Goal: Task Accomplishment & Management: Manage account settings

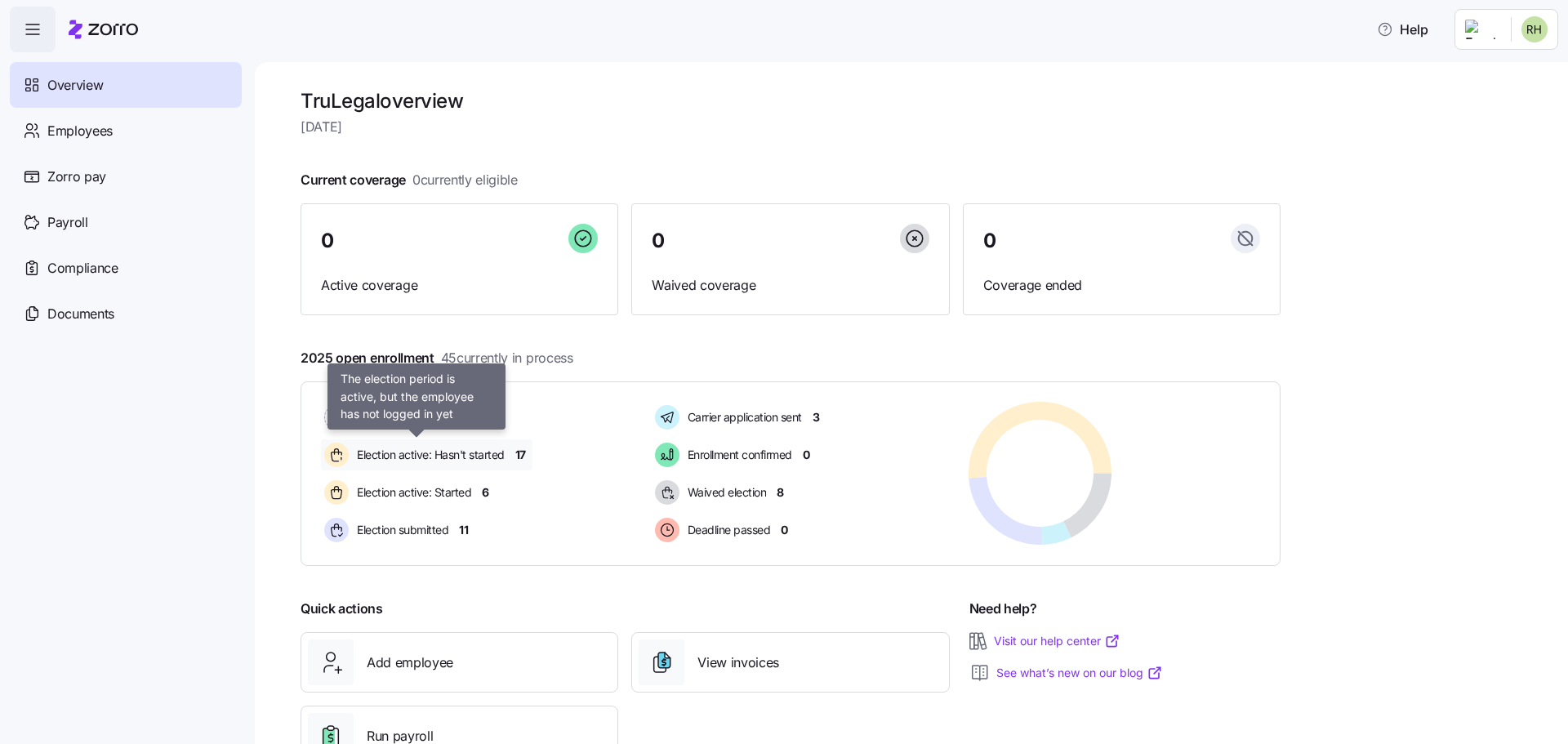
click at [466, 458] on span "Election active: Hasn't started" at bounding box center [428, 454] width 152 height 16
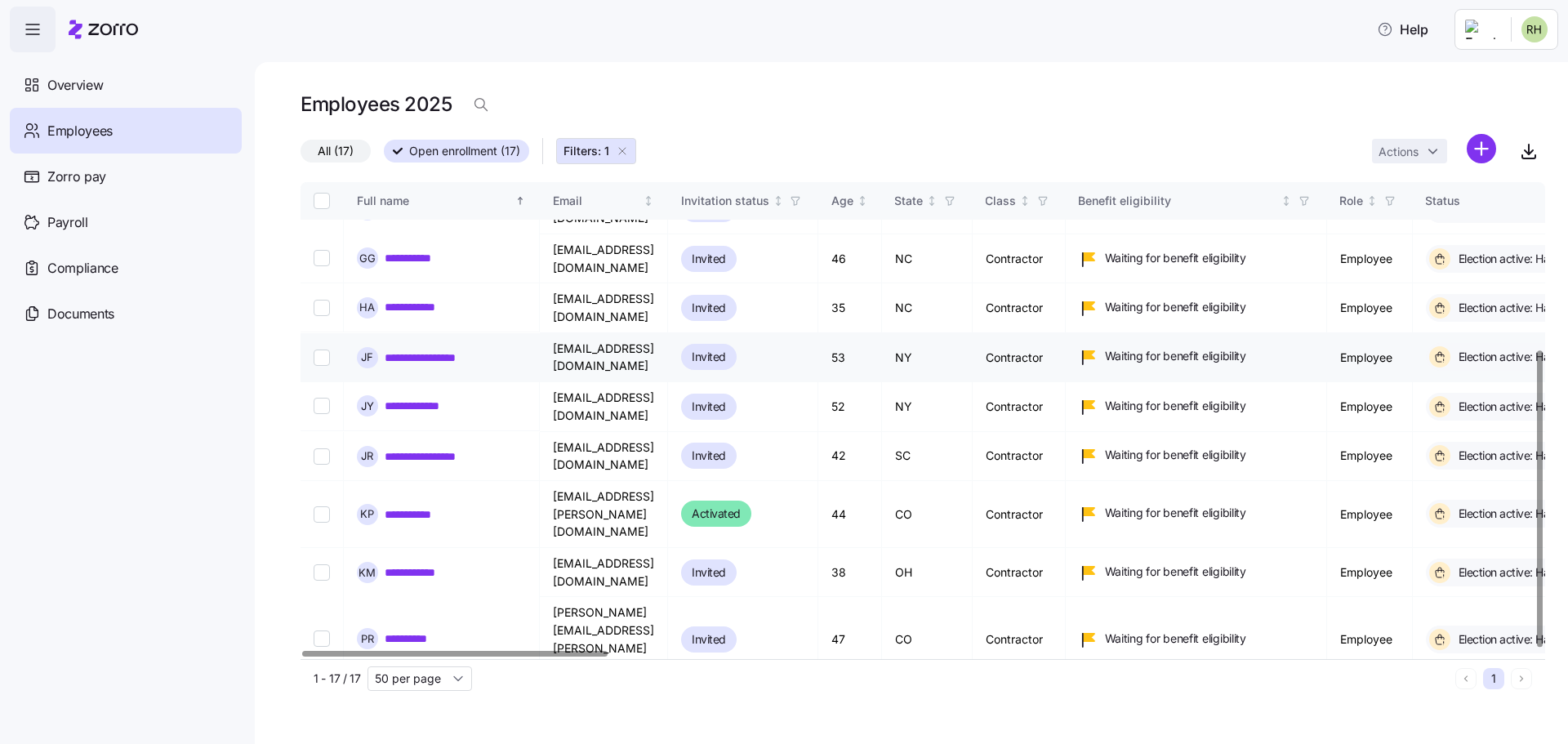
scroll to position [268, 0]
click at [80, 82] on span "Overview" at bounding box center [75, 85] width 56 height 20
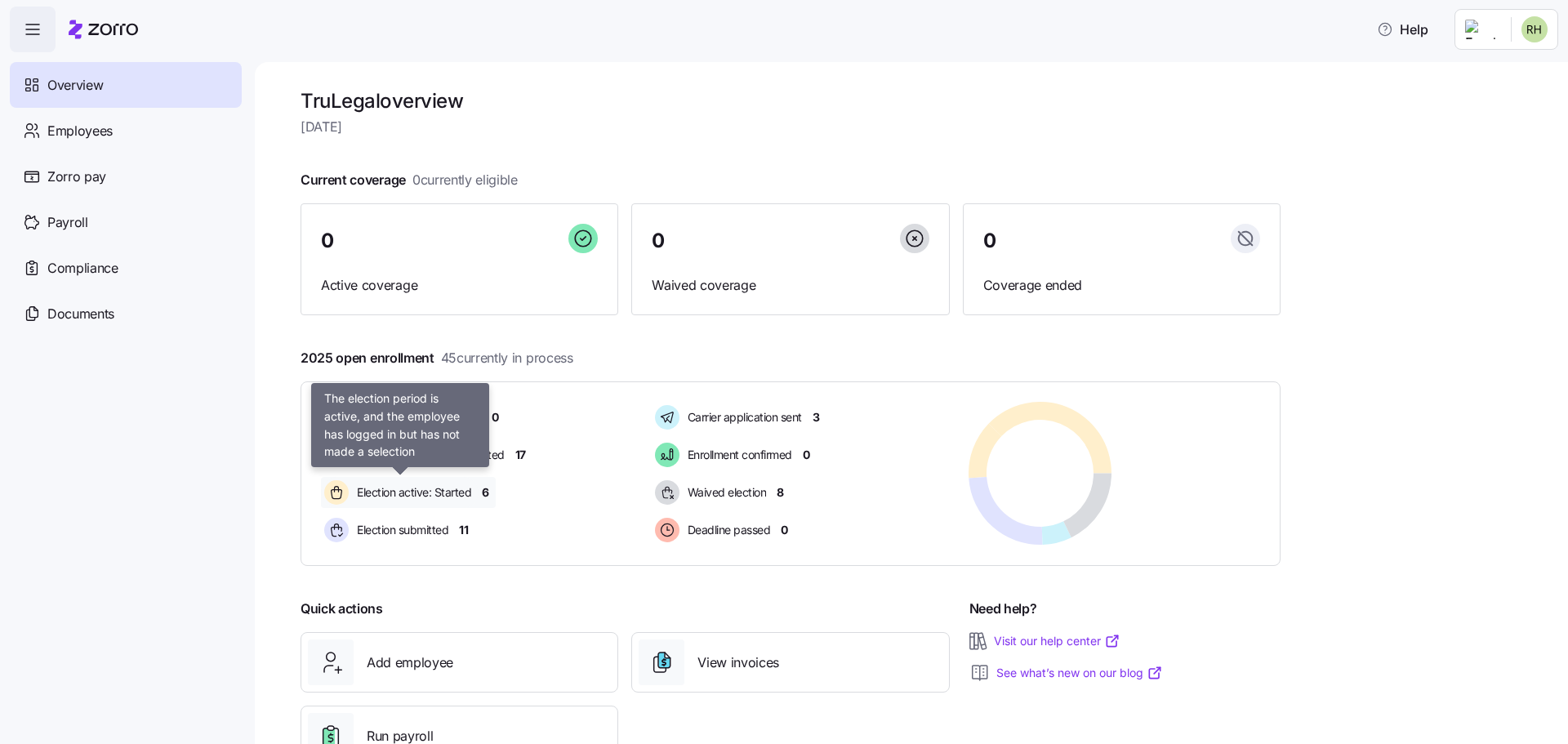
click at [409, 494] on span "Election active: Started" at bounding box center [412, 492] width 120 height 16
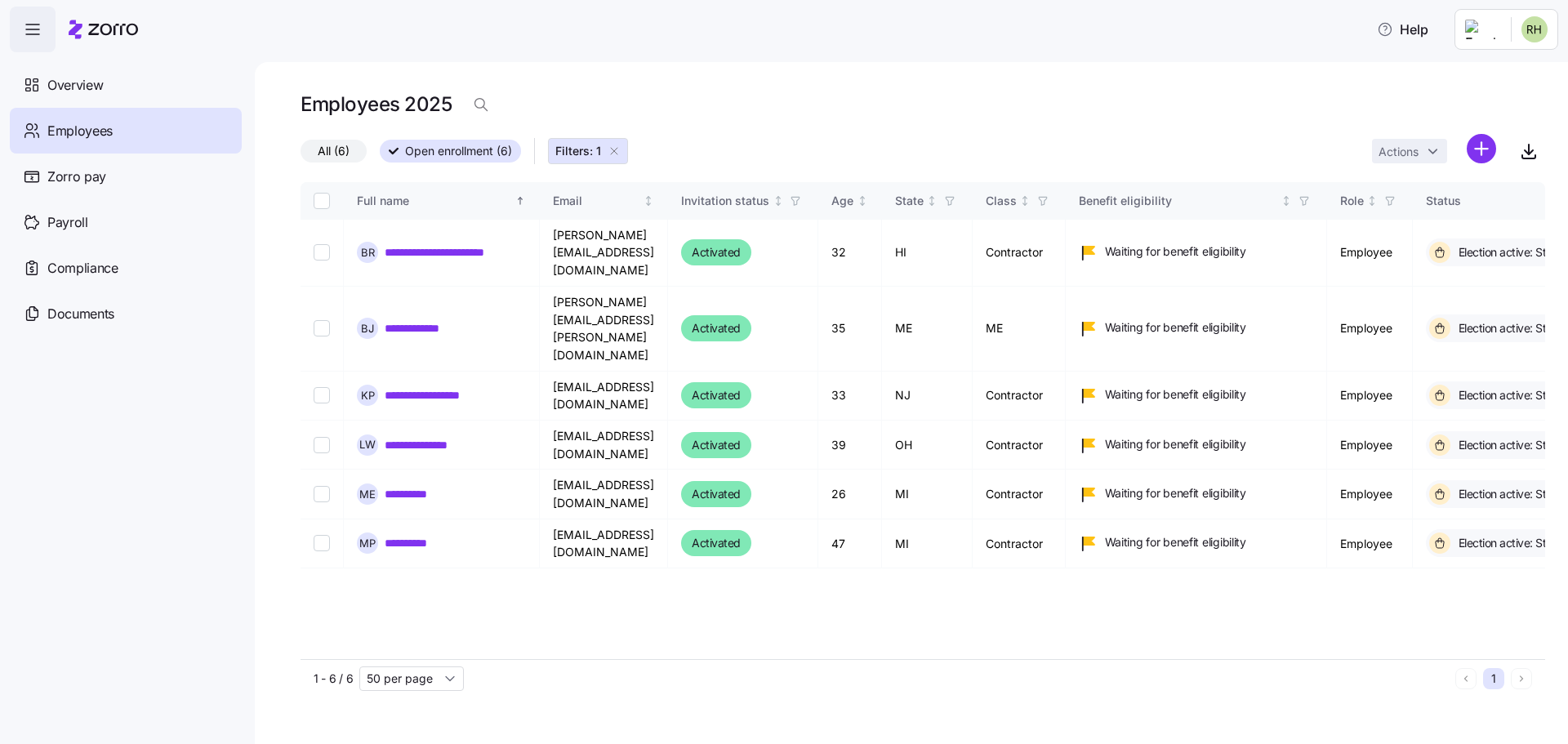
click at [171, 137] on div "Employees" at bounding box center [125, 131] width 232 height 45
click at [86, 67] on div "Overview" at bounding box center [125, 85] width 232 height 45
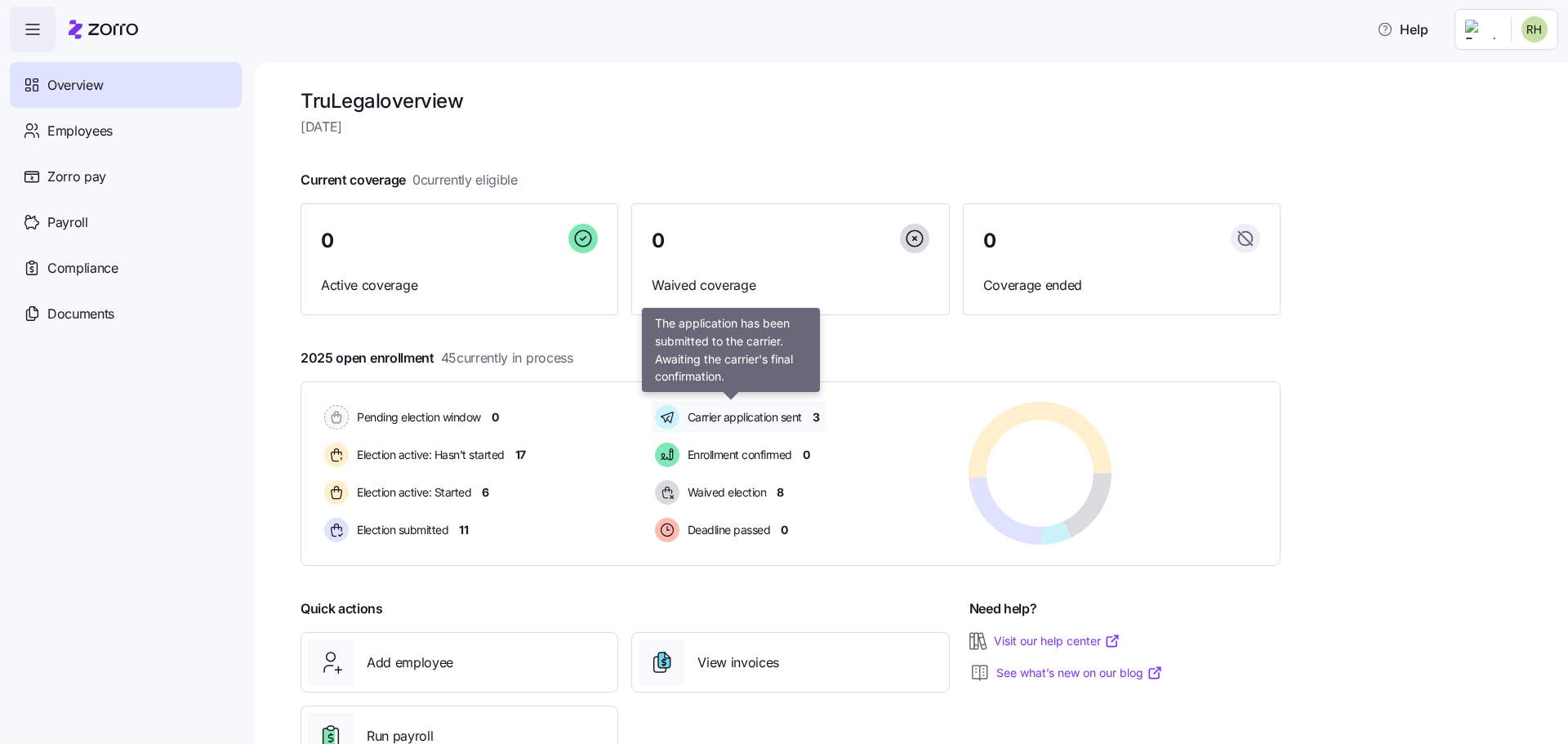
click at [780, 420] on span "Carrier application sent" at bounding box center [743, 417] width 120 height 16
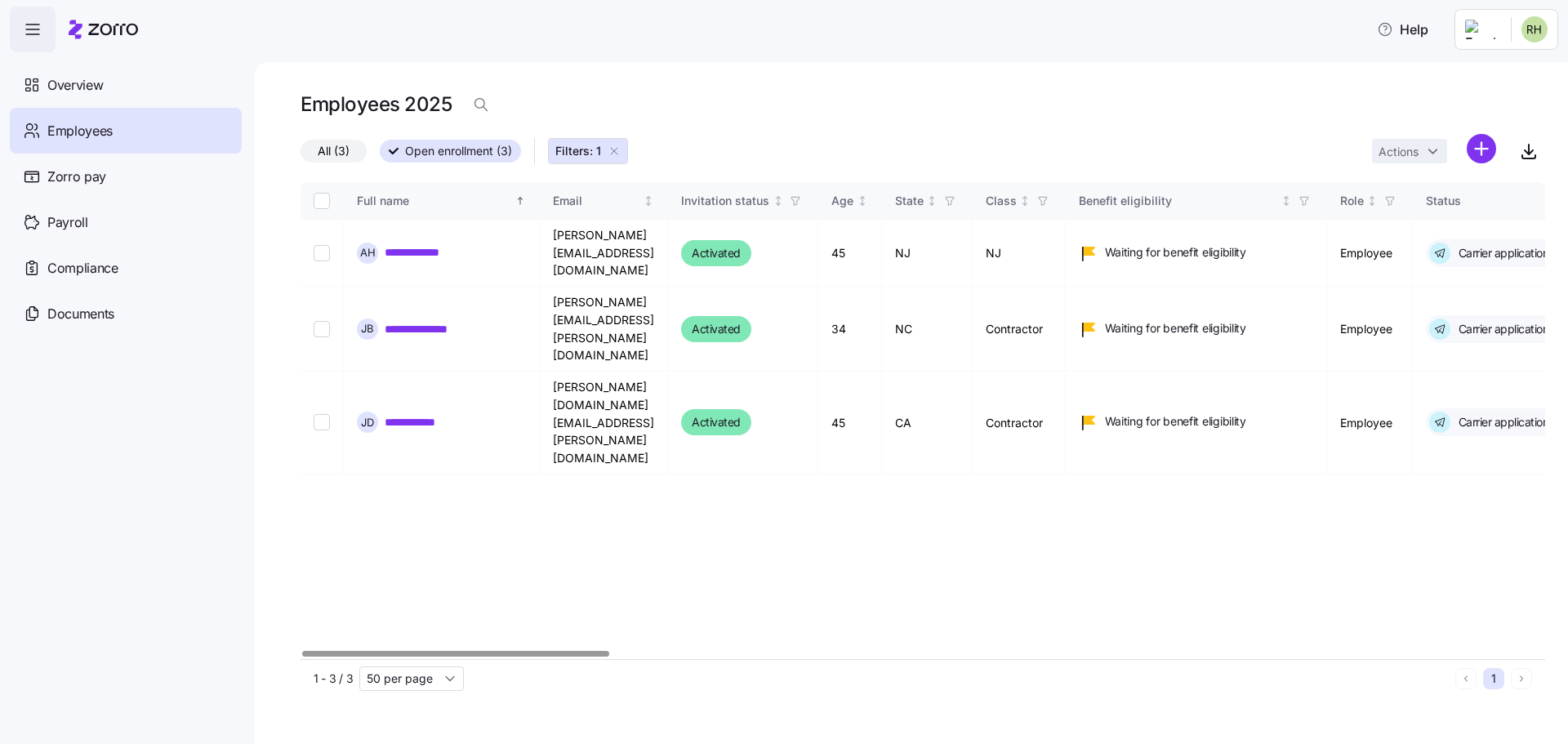
click at [797, 490] on div "**********" at bounding box center [923, 420] width 1245 height 477
drag, startPoint x: 76, startPoint y: 75, endPoint x: 138, endPoint y: 115, distance: 73.8
click at [76, 75] on span "Overview" at bounding box center [75, 85] width 56 height 20
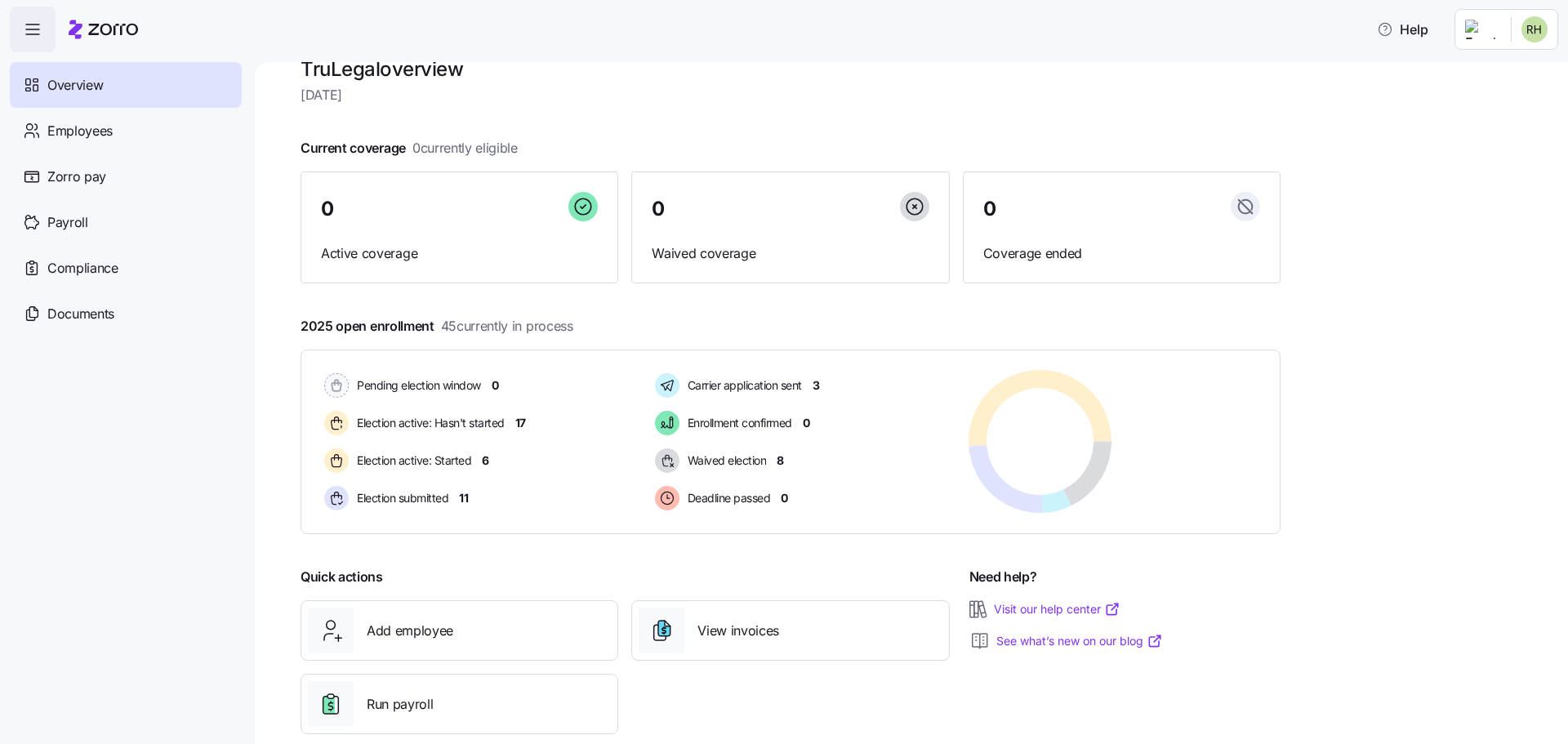
scroll to position [62, 0]
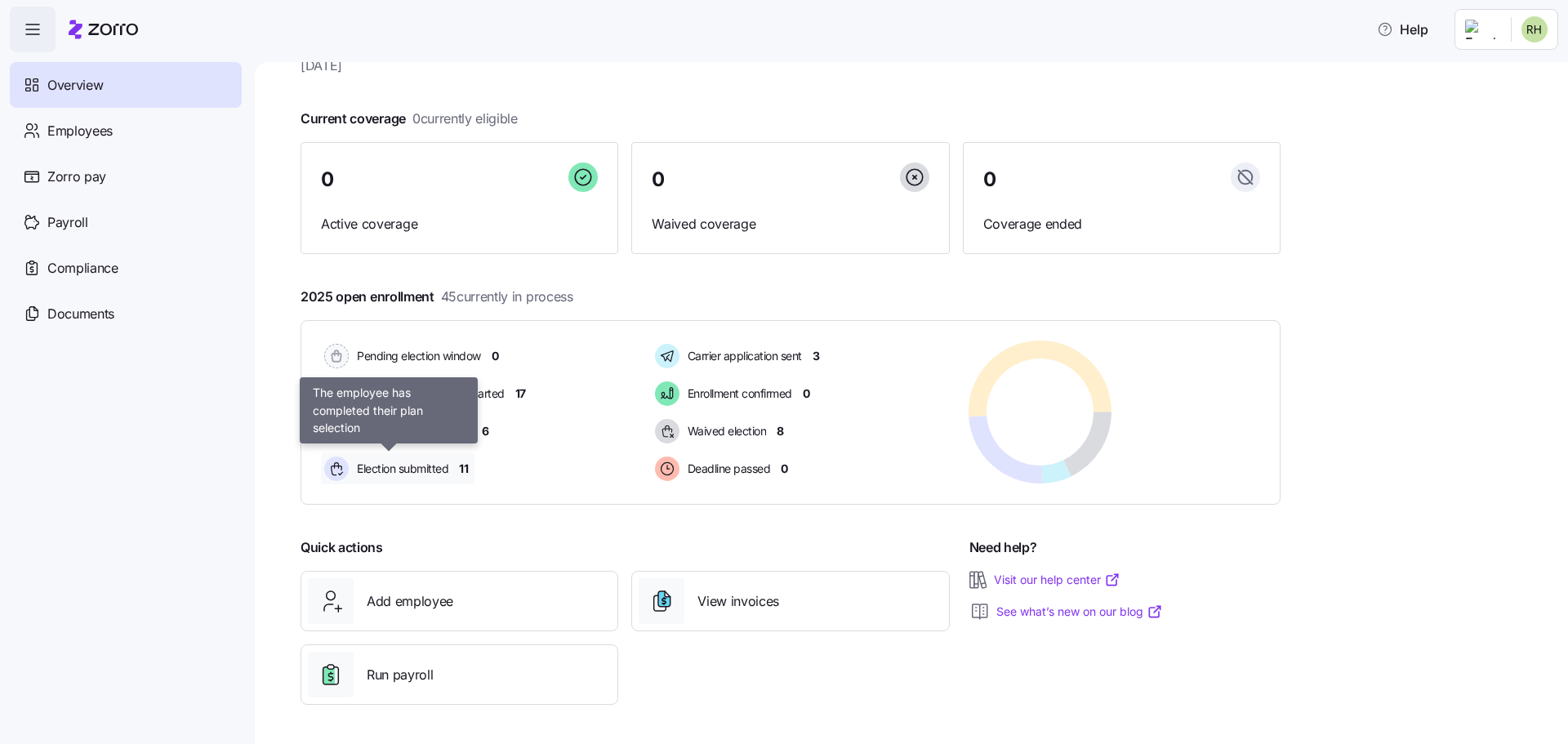
click at [436, 468] on span "Election submitted" at bounding box center [400, 468] width 96 height 16
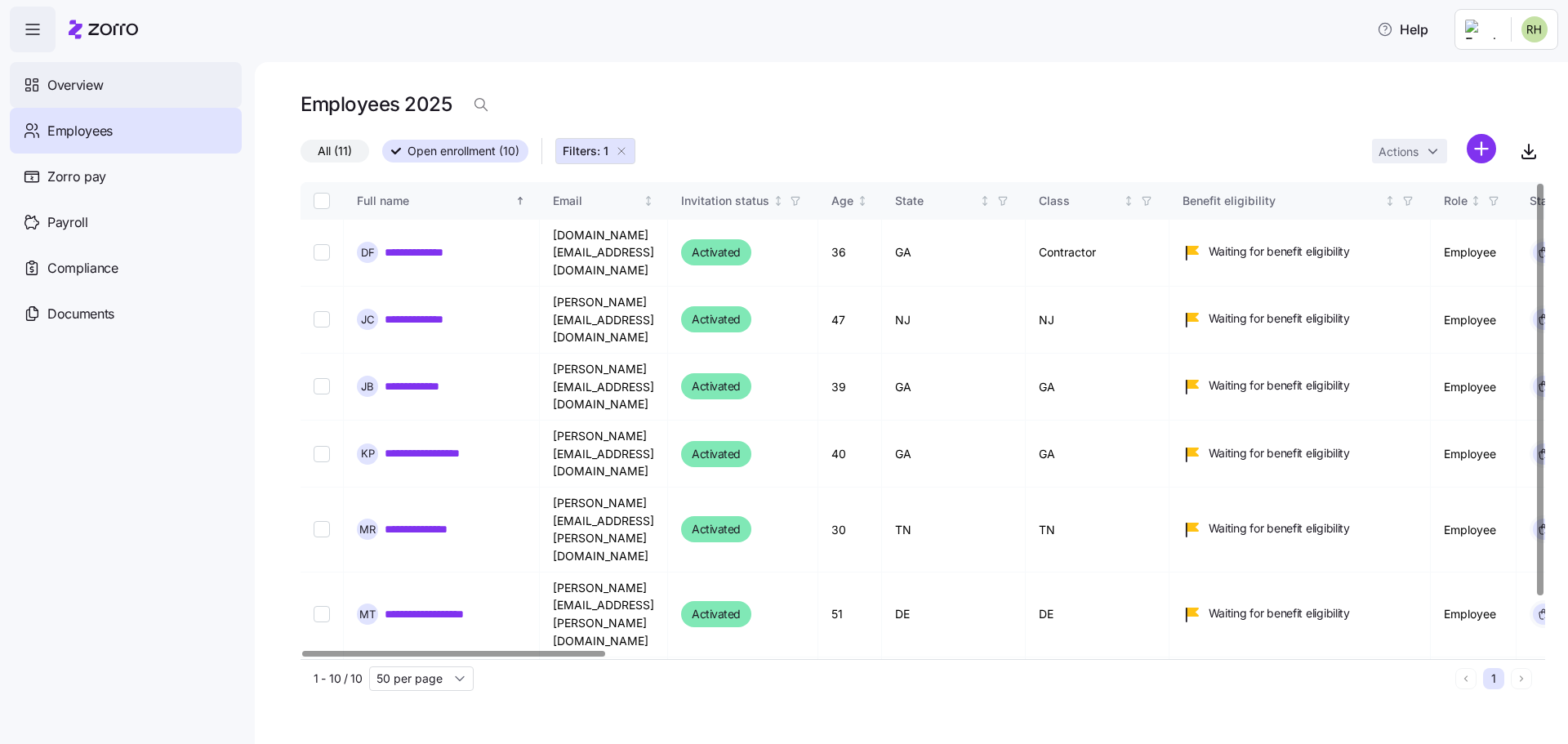
click at [98, 86] on span "Overview" at bounding box center [75, 85] width 56 height 20
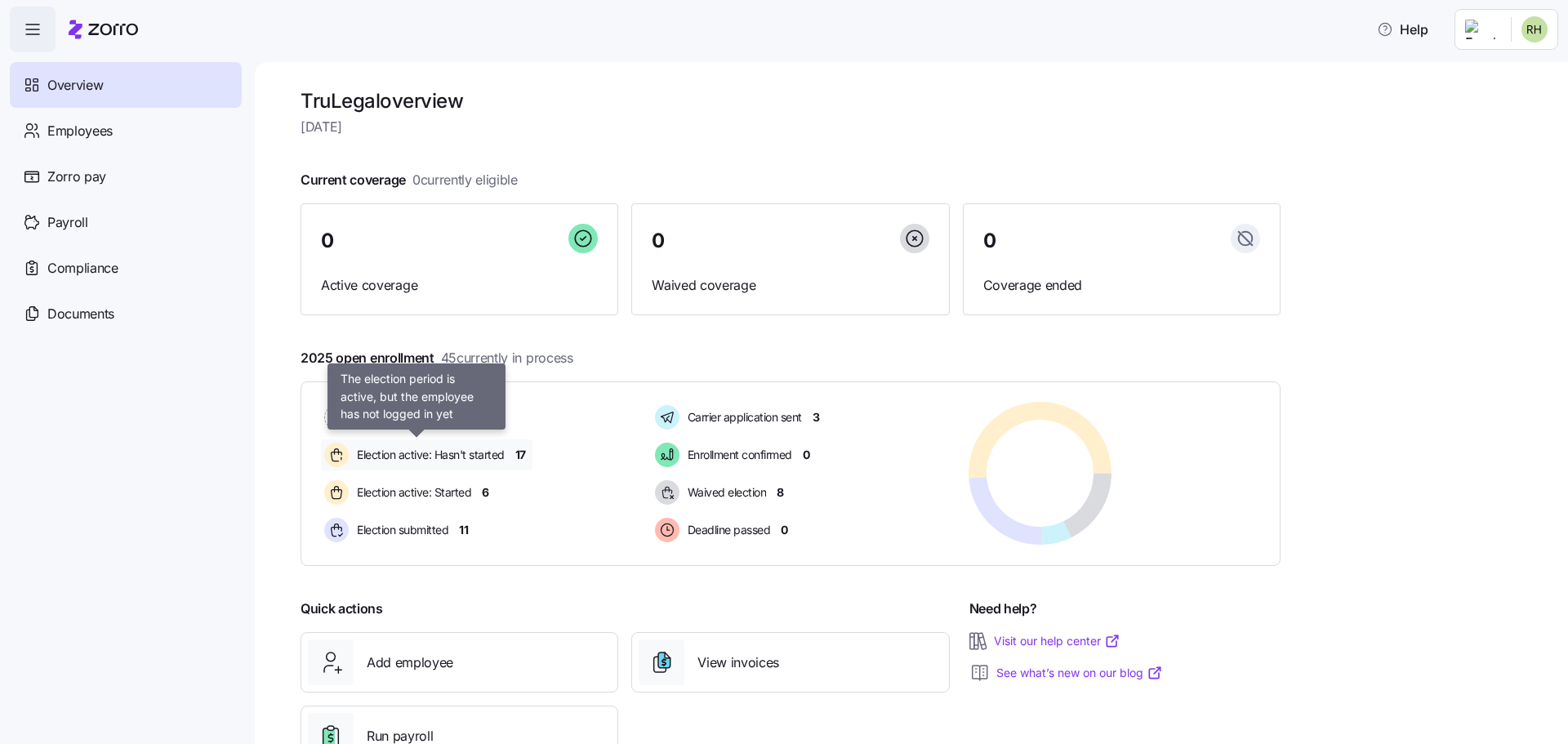
click at [509, 454] on div "Election active: Hasn't started" at bounding box center [416, 455] width 191 height 31
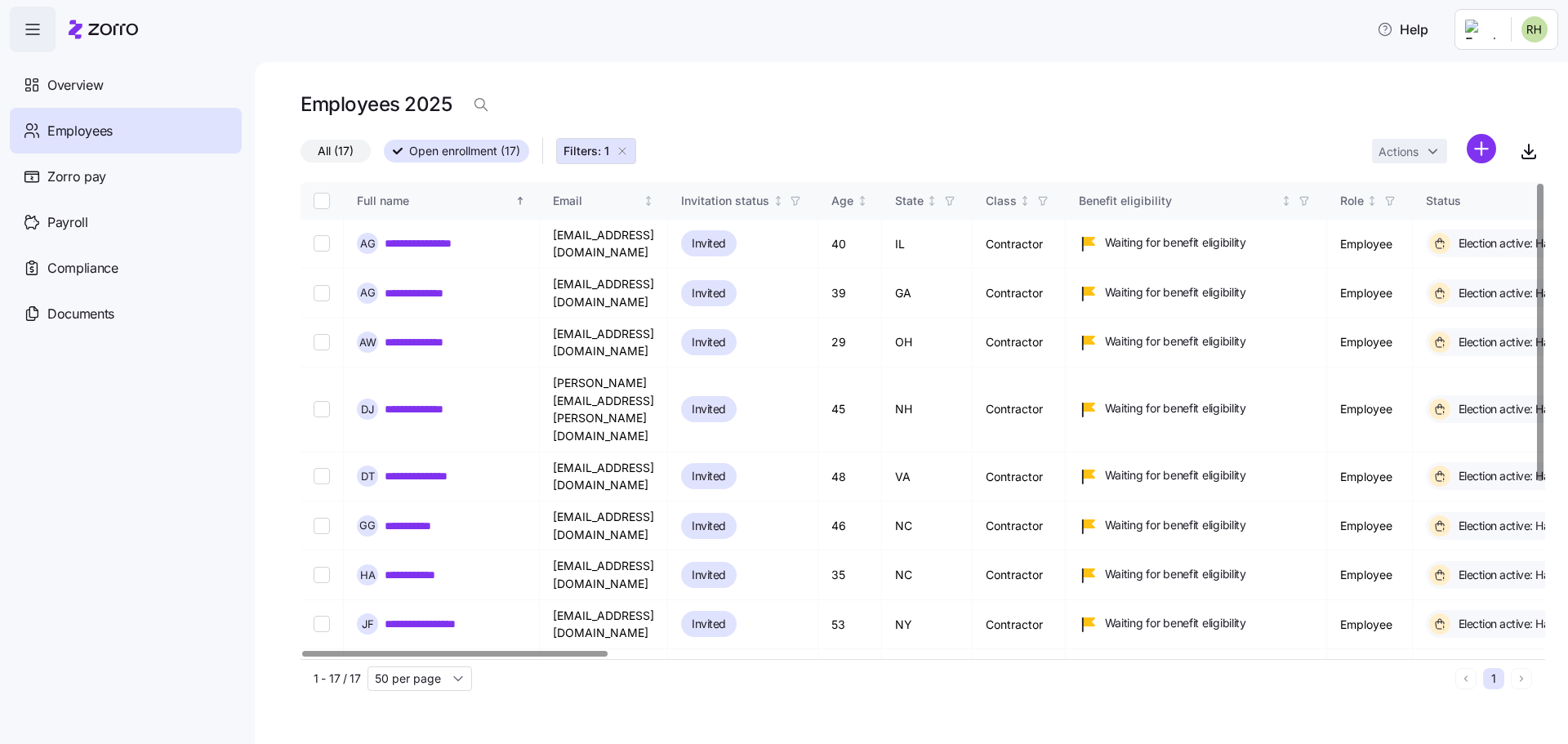
click at [323, 200] on input "Select all records" at bounding box center [321, 201] width 16 height 16
checkbox input "true"
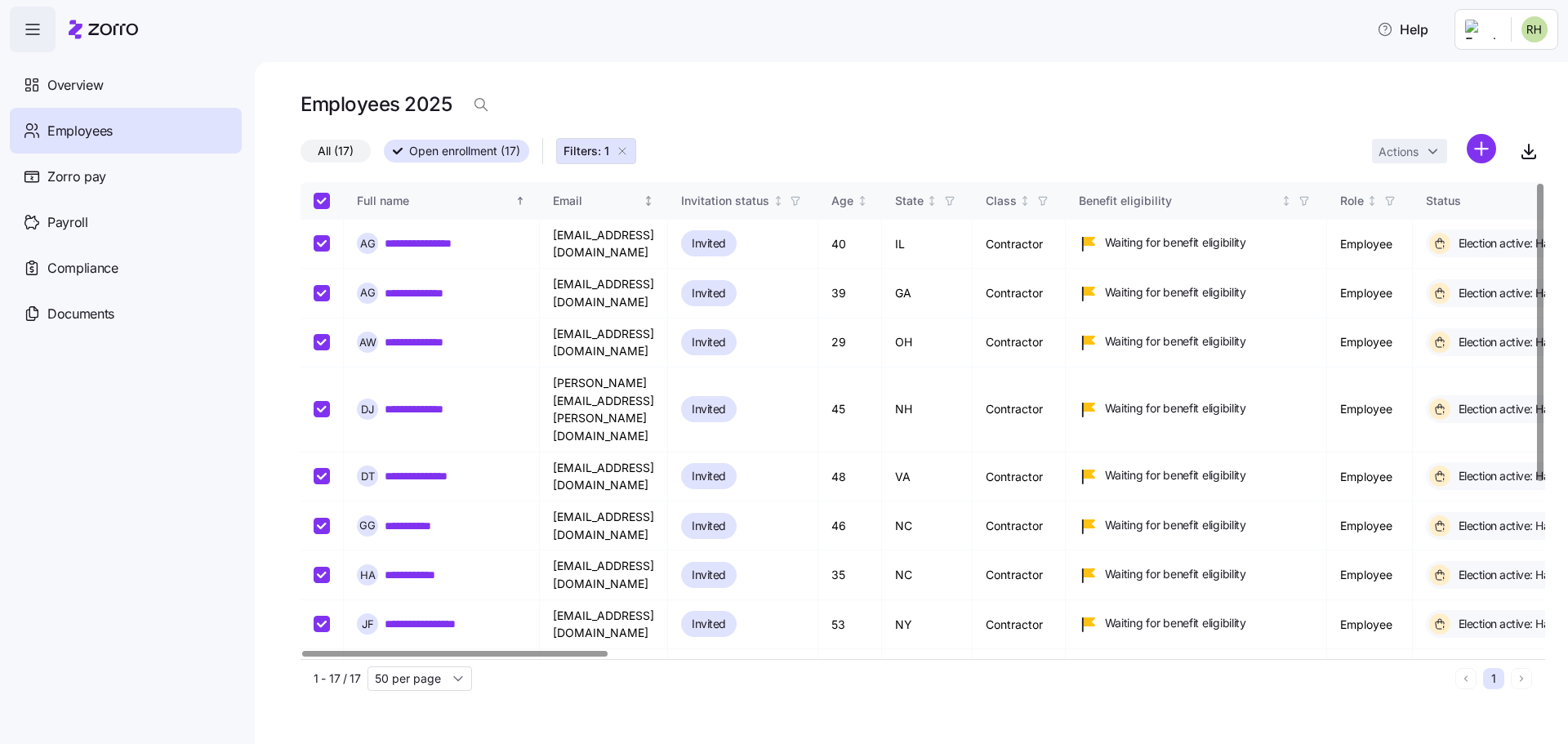
checkbox input "true"
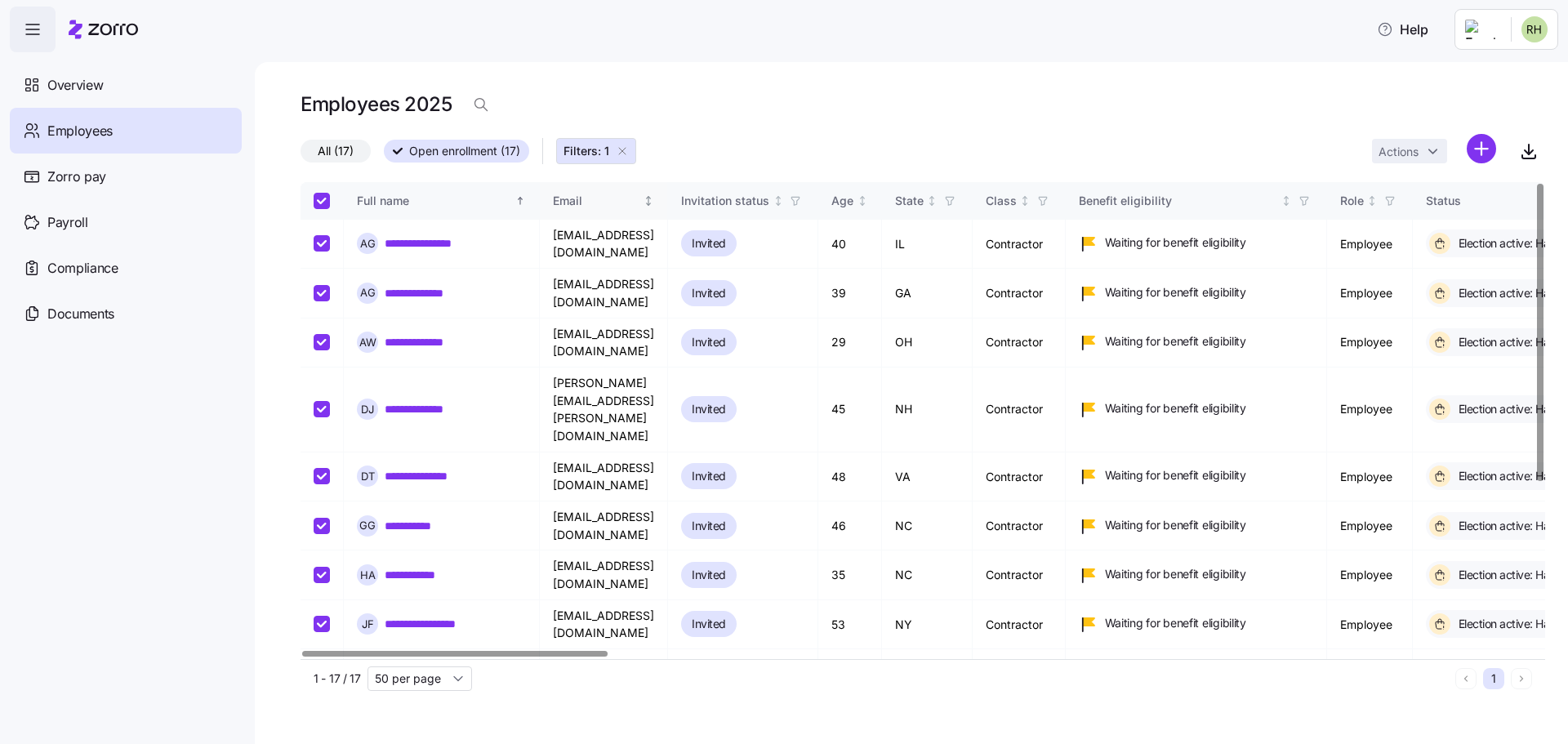
checkbox input "true"
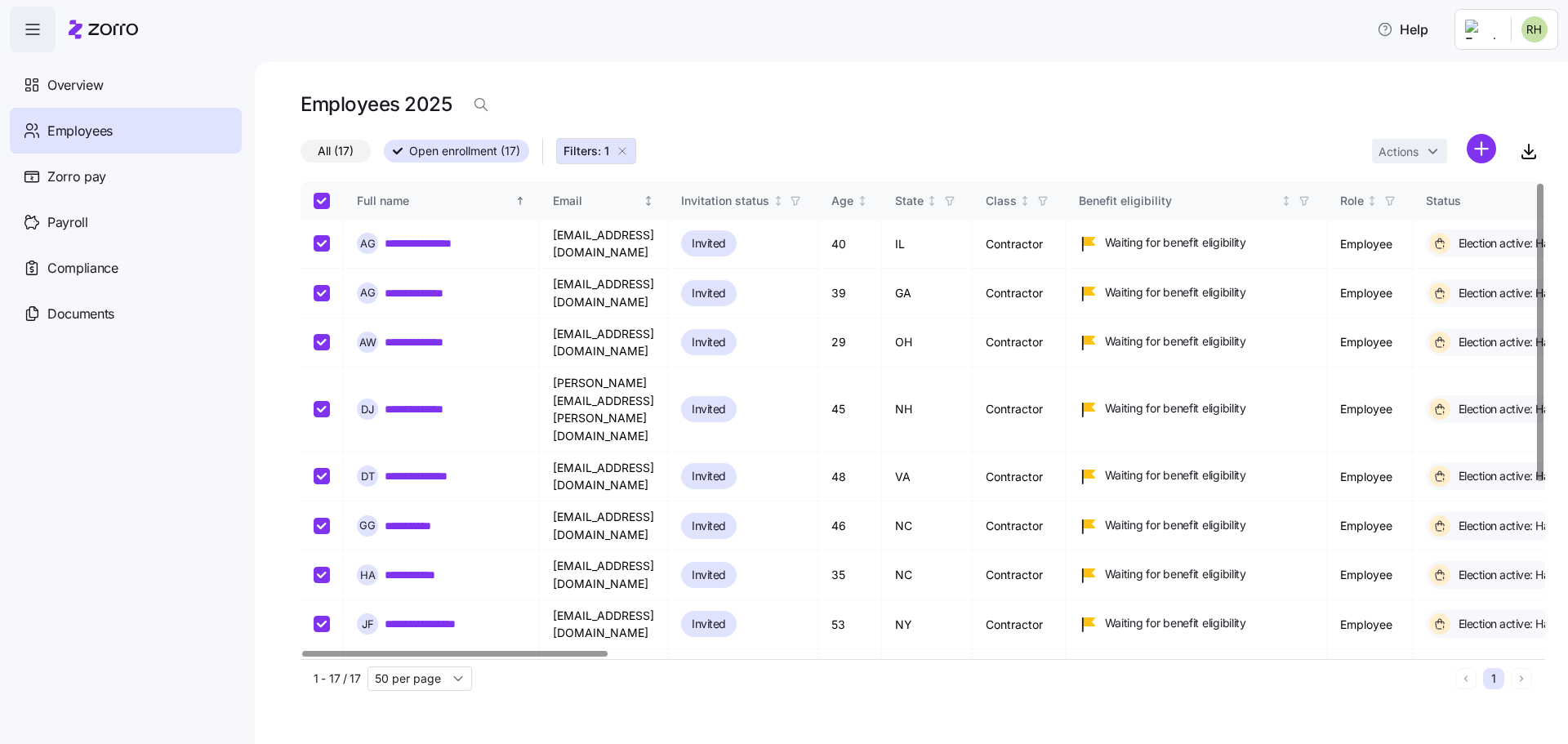
checkbox input "true"
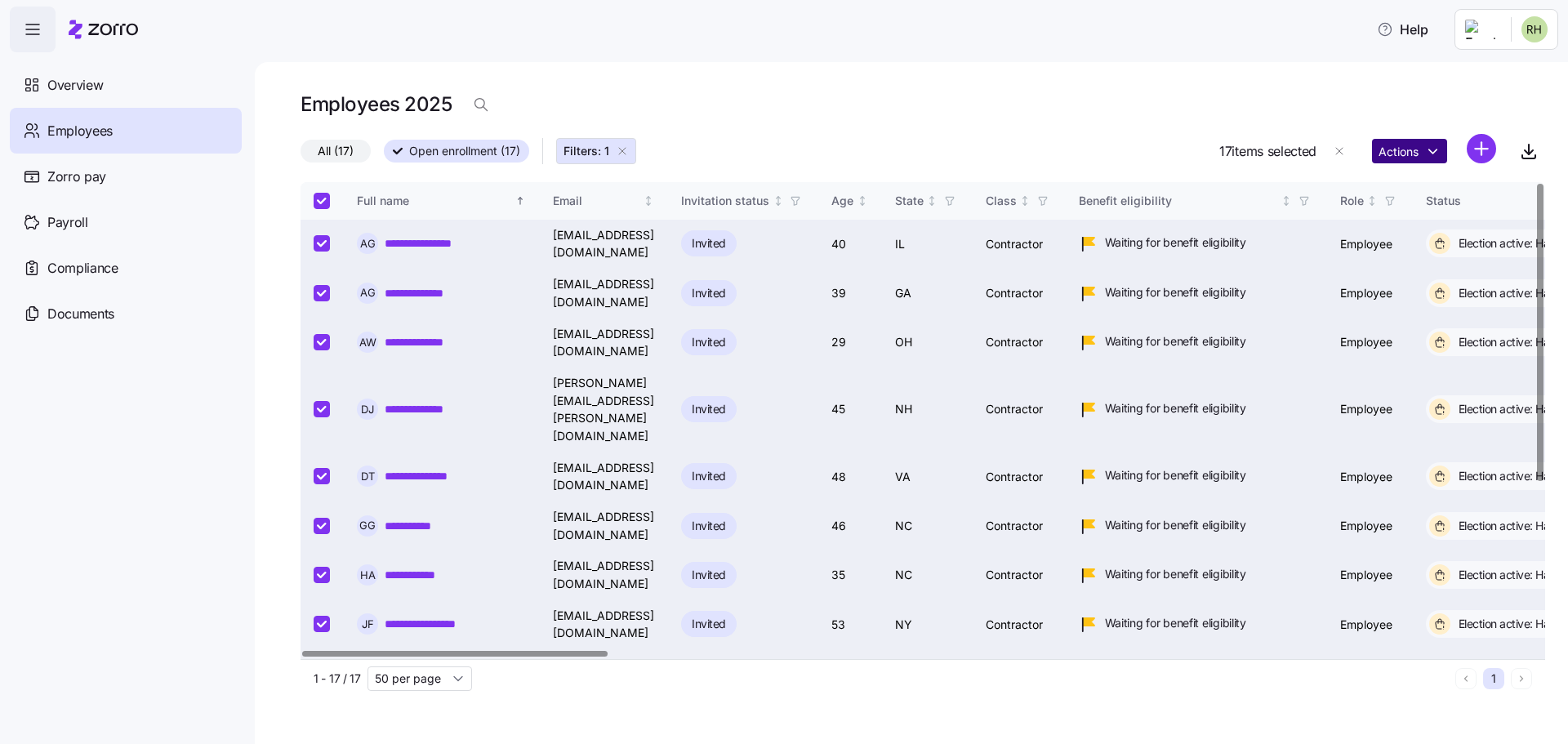
click at [1403, 156] on html "**********" at bounding box center [784, 430] width 1568 height 860
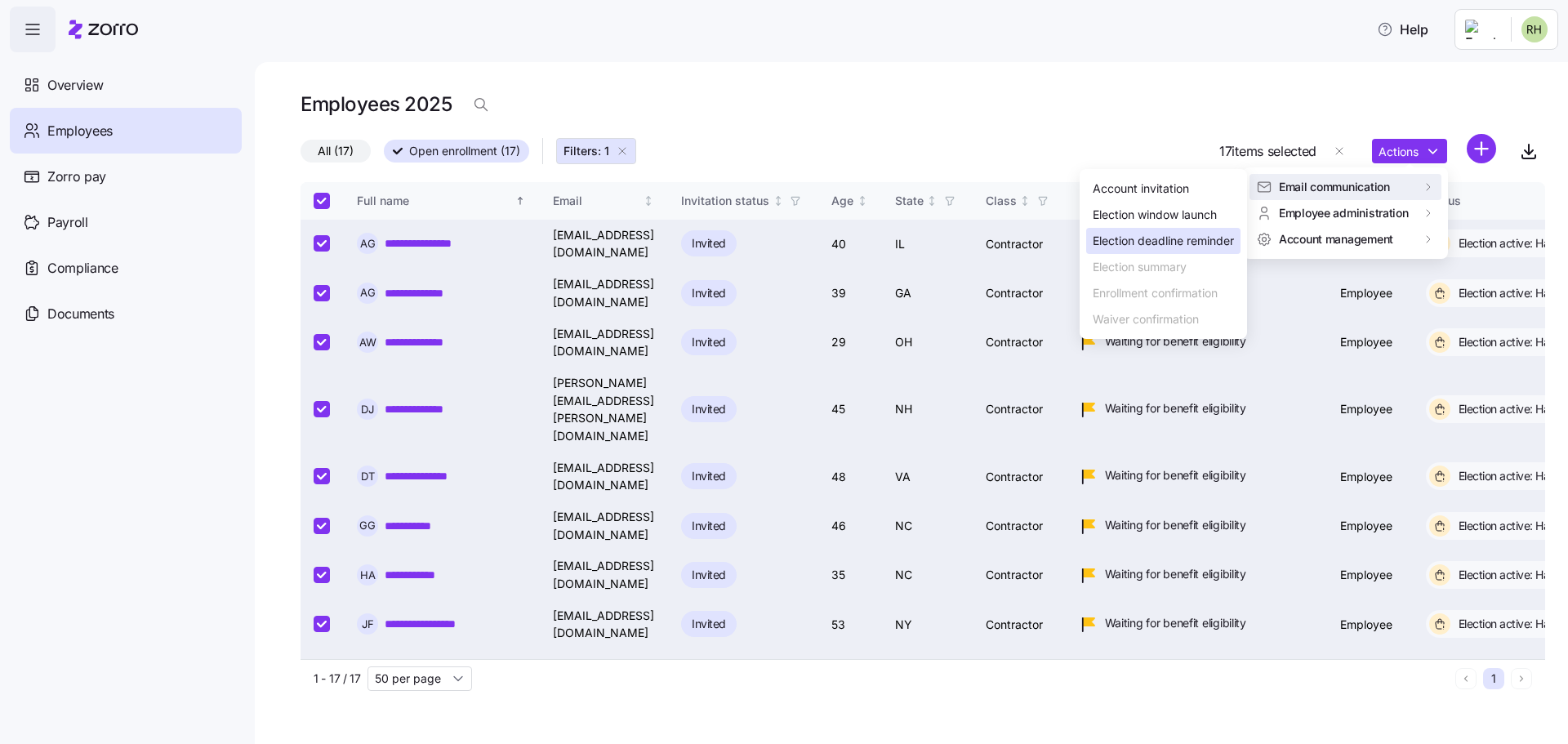
click at [1211, 234] on div "Election deadline reminder" at bounding box center [1164, 240] width 141 height 18
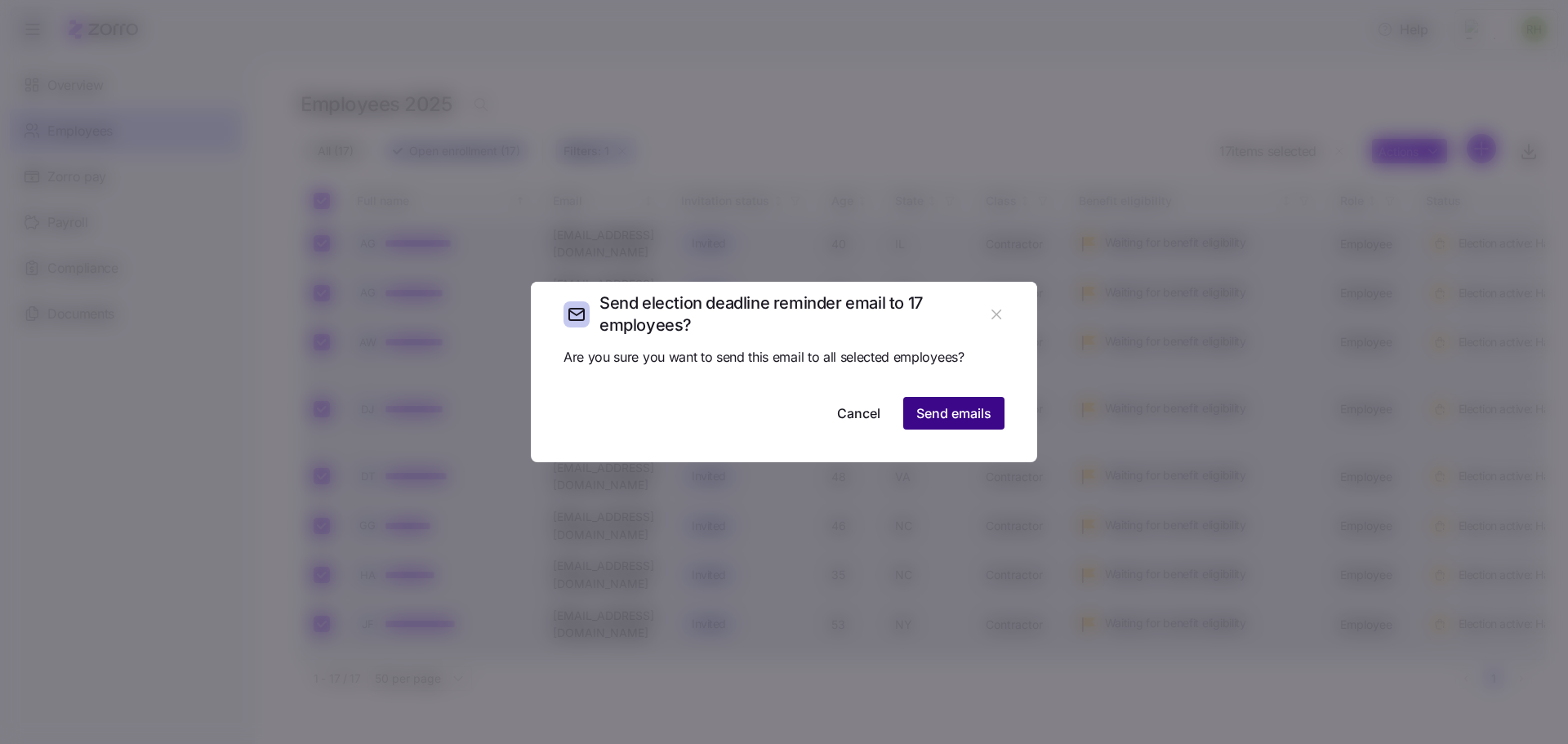
click at [955, 414] on span "Send emails" at bounding box center [953, 413] width 75 height 19
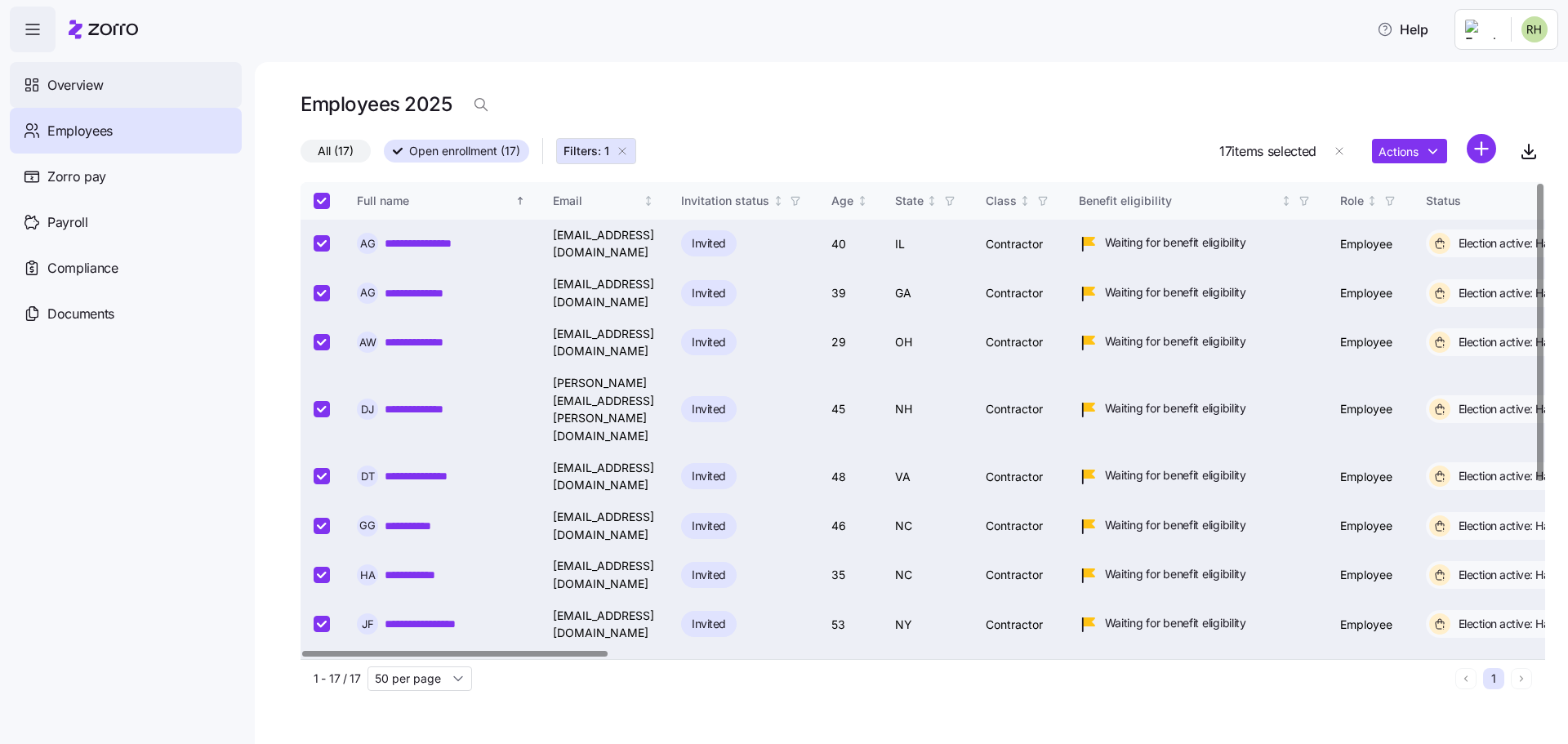
click at [86, 97] on div "Overview" at bounding box center [125, 85] width 232 height 45
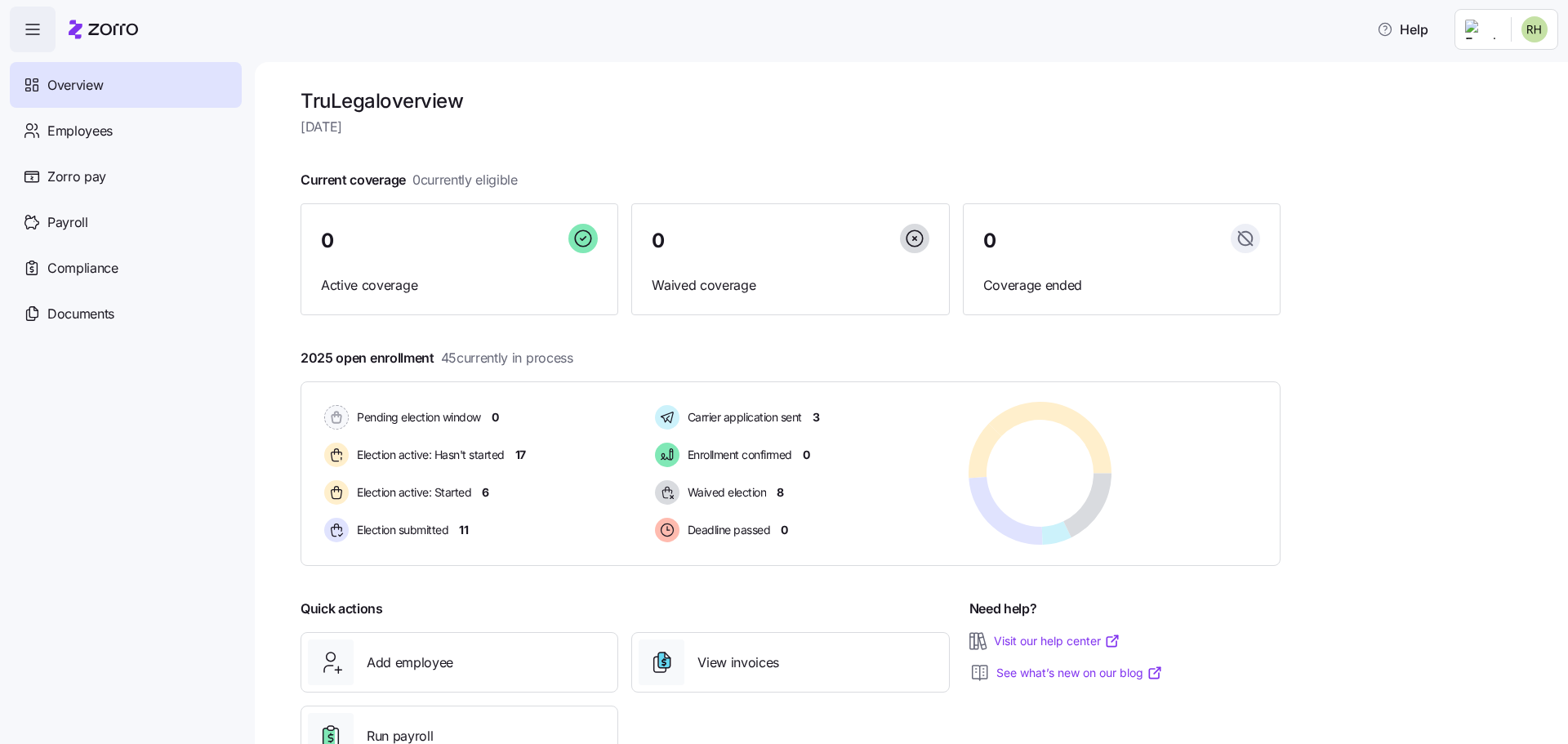
scroll to position [62, 0]
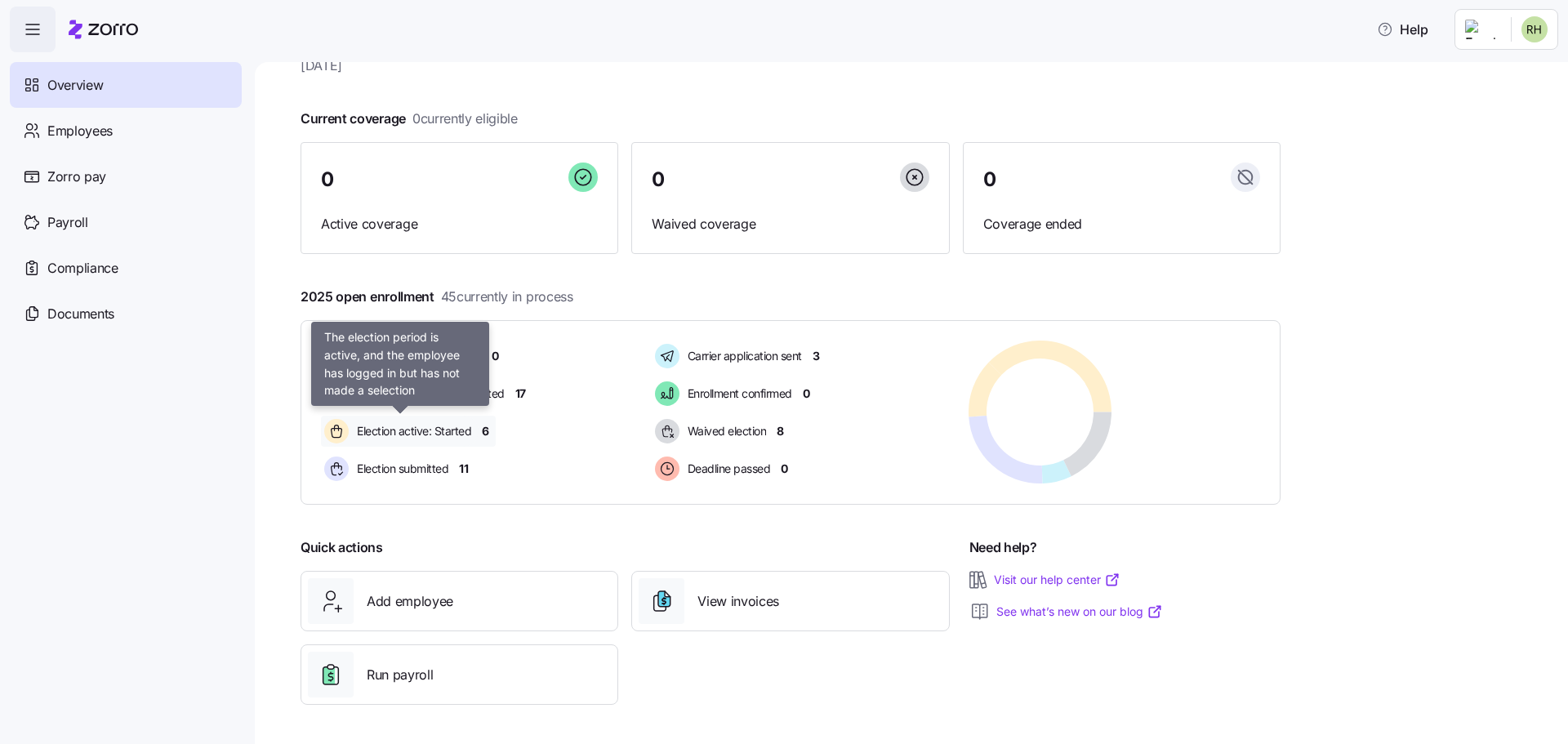
click at [439, 430] on span "Election active: Started" at bounding box center [412, 431] width 120 height 16
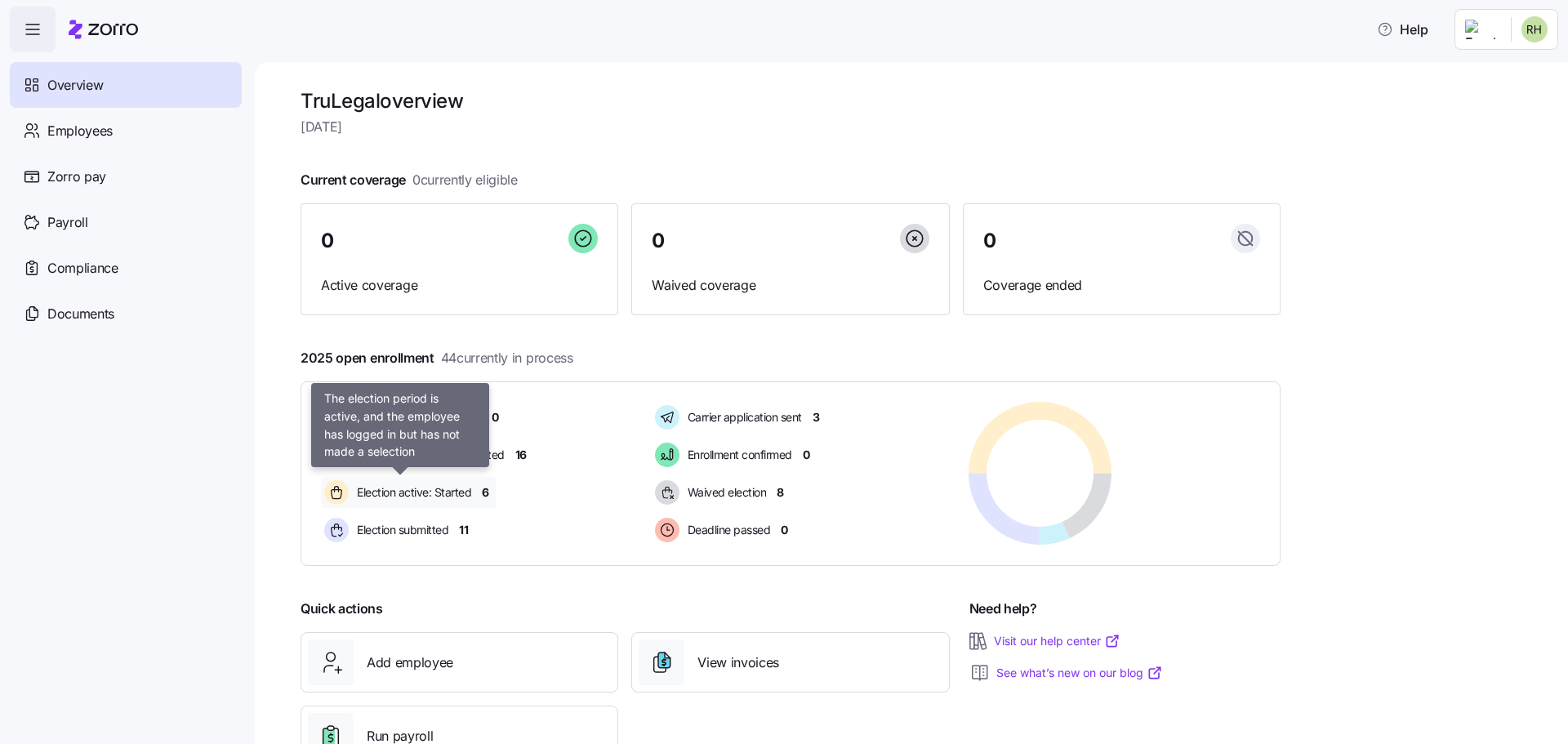
click at [440, 495] on span "Election active: Started" at bounding box center [412, 492] width 120 height 16
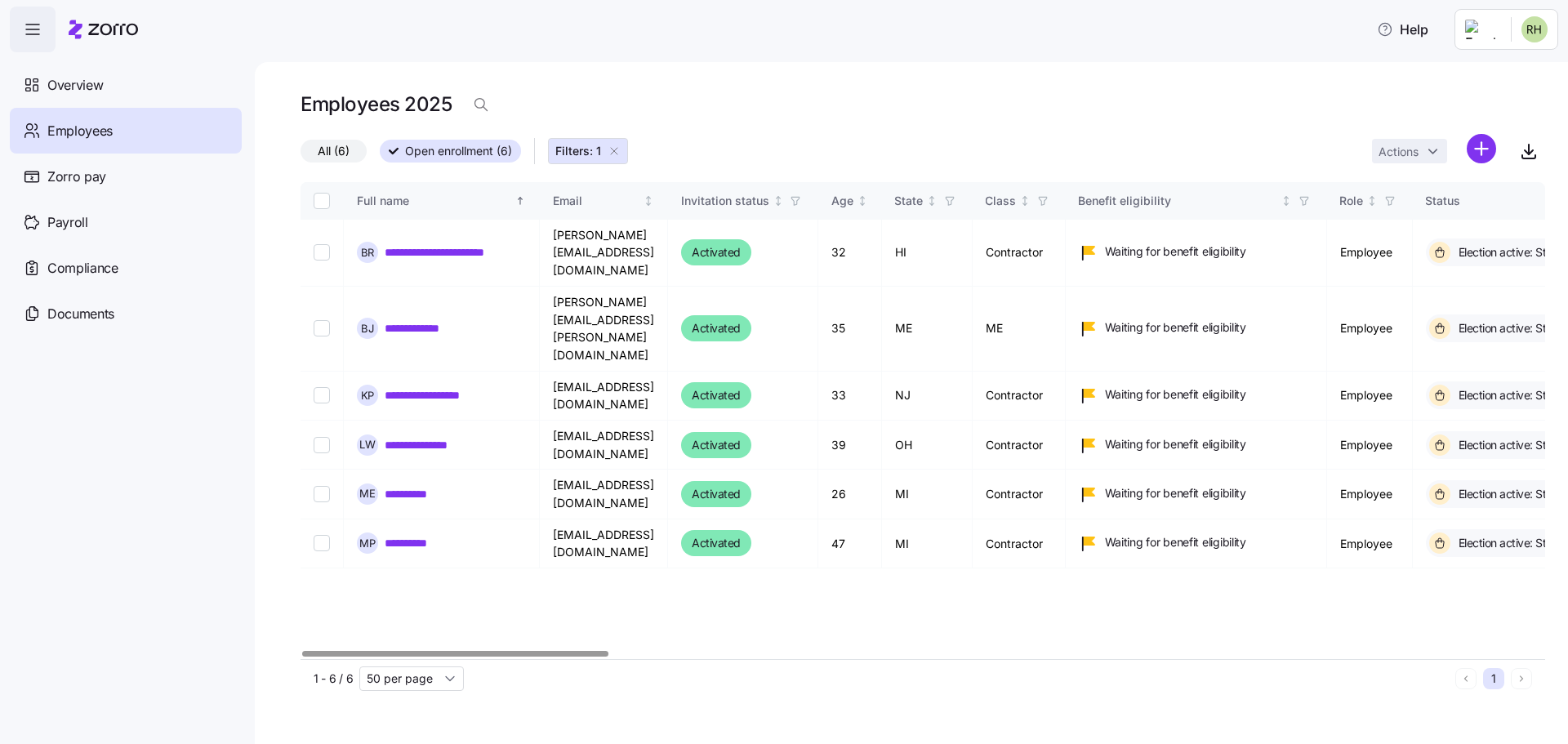
click at [554, 651] on div at bounding box center [456, 654] width 307 height 6
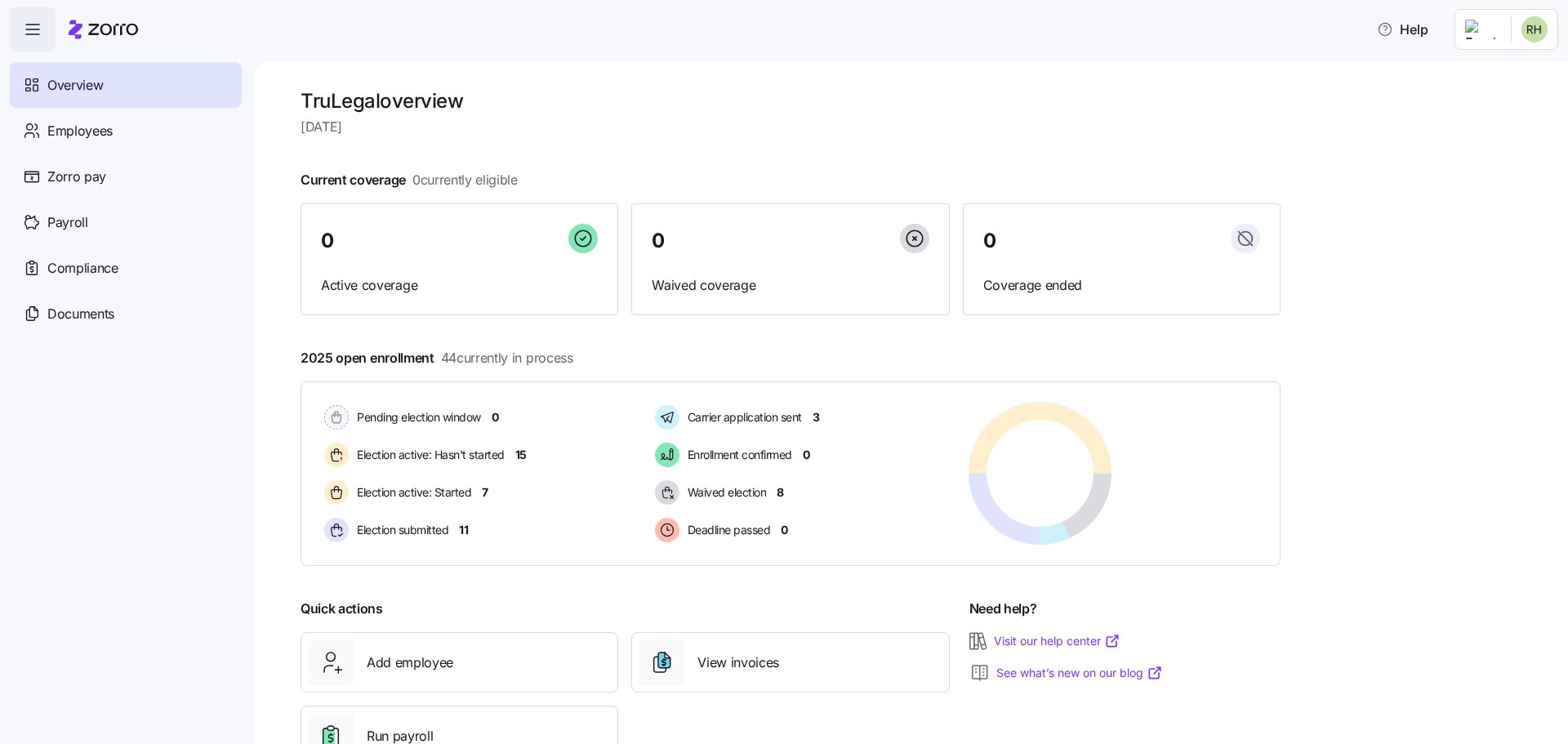
click at [1320, 199] on div "TruLegal overview Wednesday, September 10 Current coverage 0 currently eligible…" at bounding box center [911, 404] width 1313 height 682
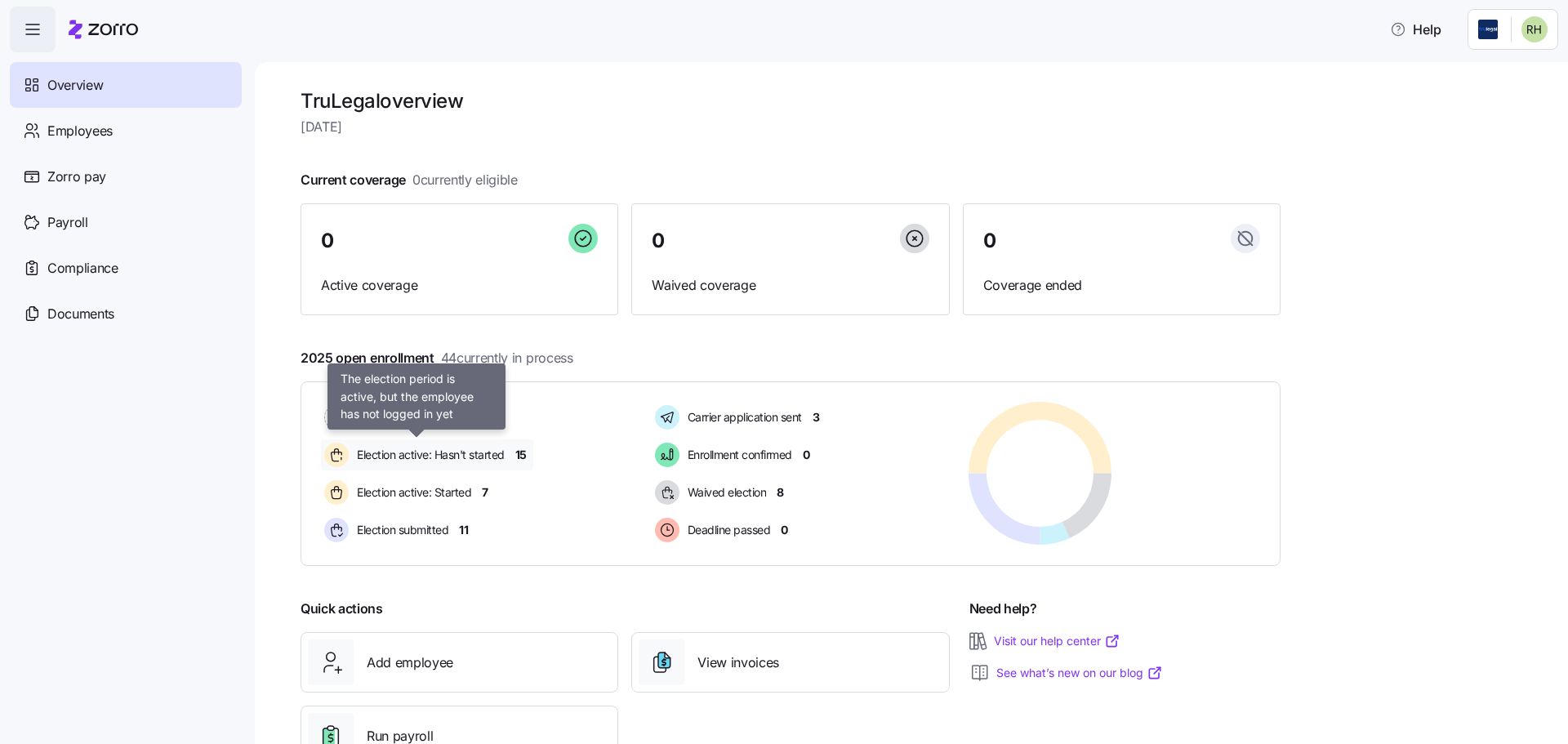
click at [477, 458] on span "Election active: Hasn't started" at bounding box center [428, 454] width 152 height 16
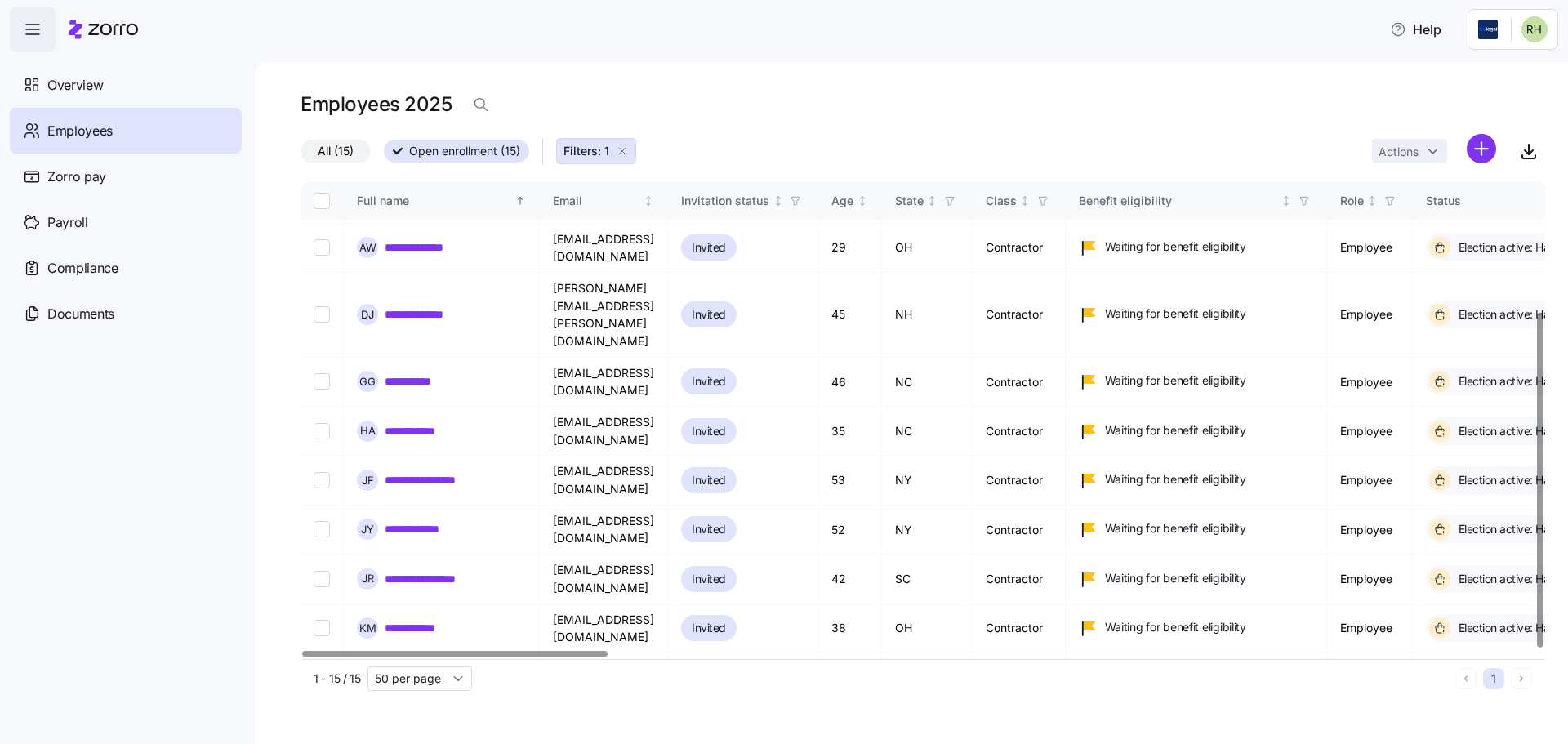
scroll to position [185, 0]
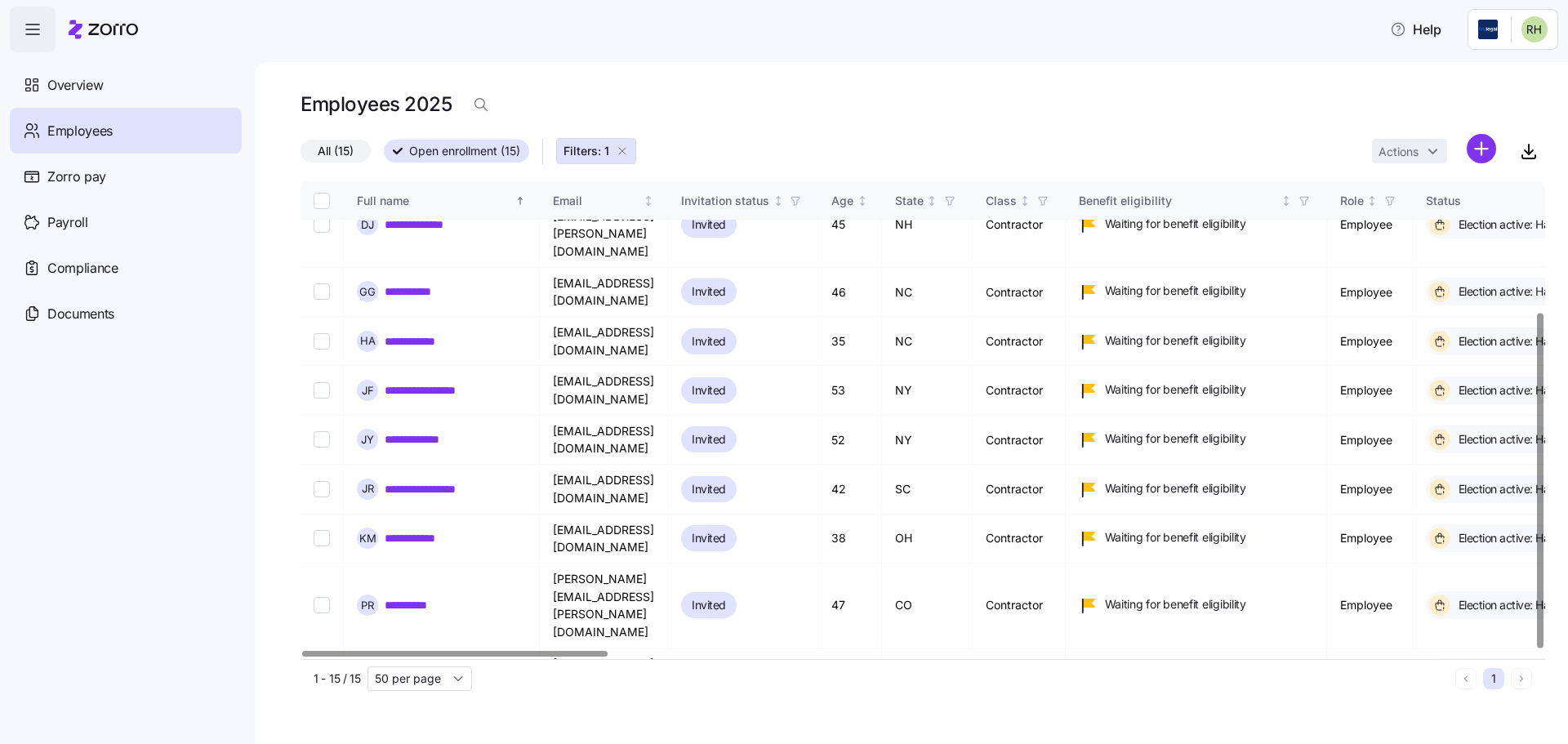
drag, startPoint x: 485, startPoint y: 639, endPoint x: 386, endPoint y: 636, distance: 99.0
copy link "**********"
